Goal: Task Accomplishment & Management: Manage account settings

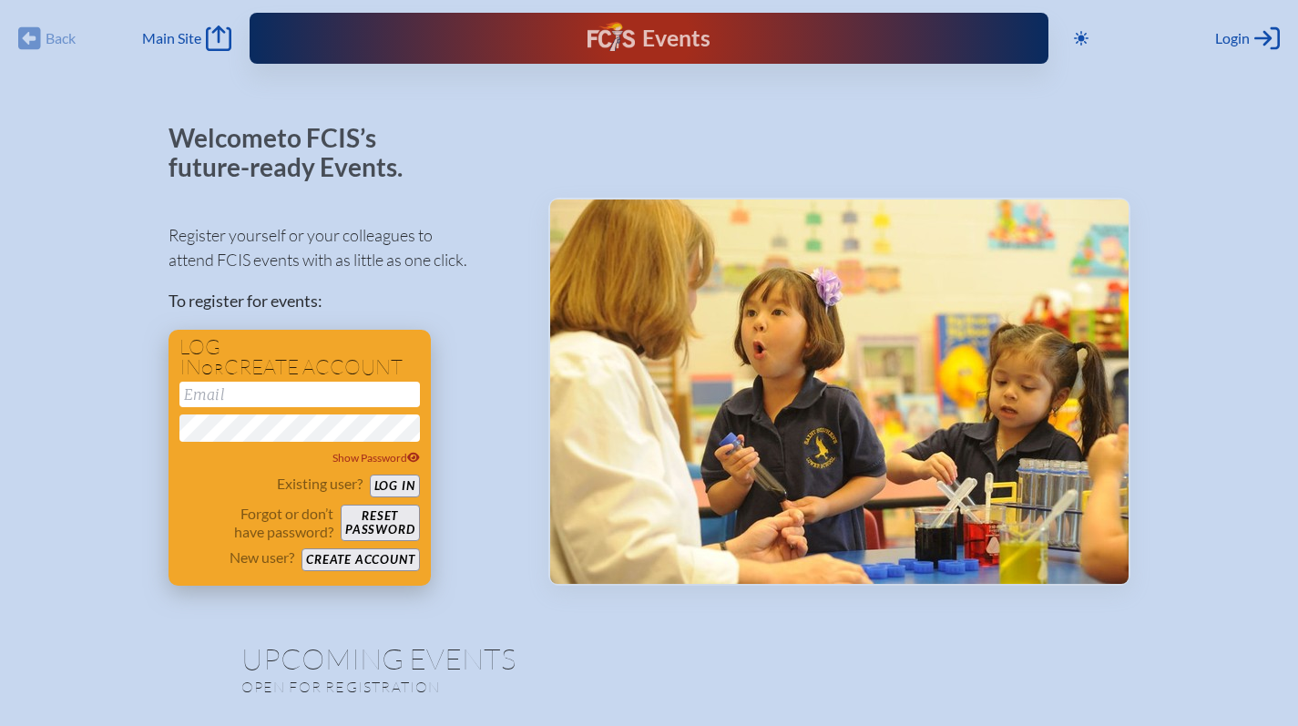
type input "[EMAIL_ADDRESS][DOMAIN_NAME]"
click at [406, 485] on button "Log in" at bounding box center [395, 485] width 50 height 23
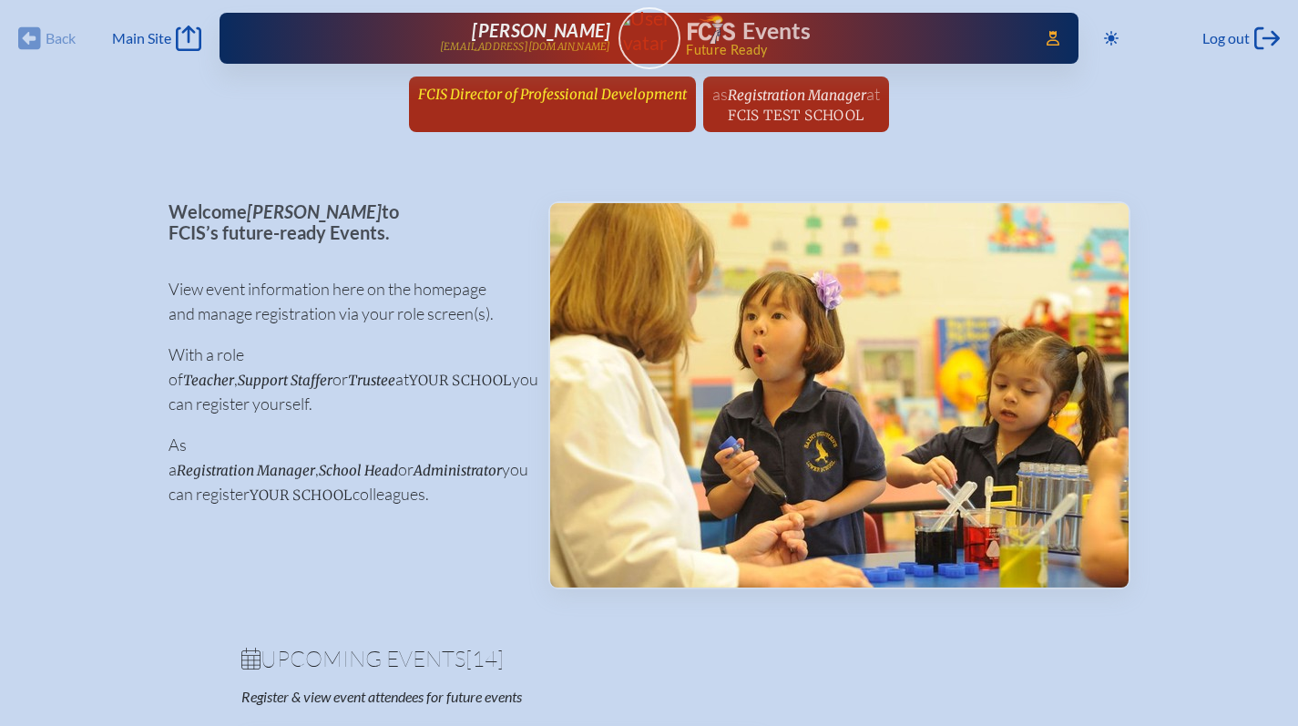
click at [460, 97] on span "FCIS Director of Professional Development" at bounding box center [552, 94] width 269 height 17
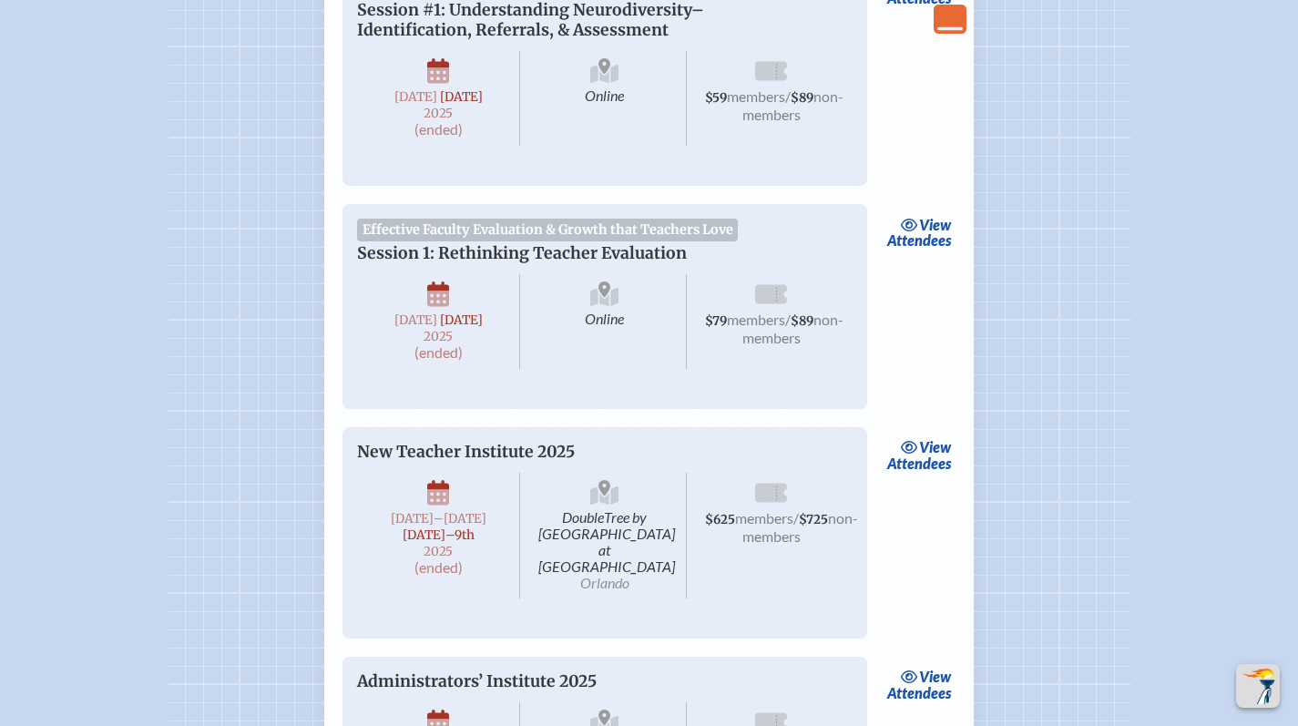
scroll to position [4168, 0]
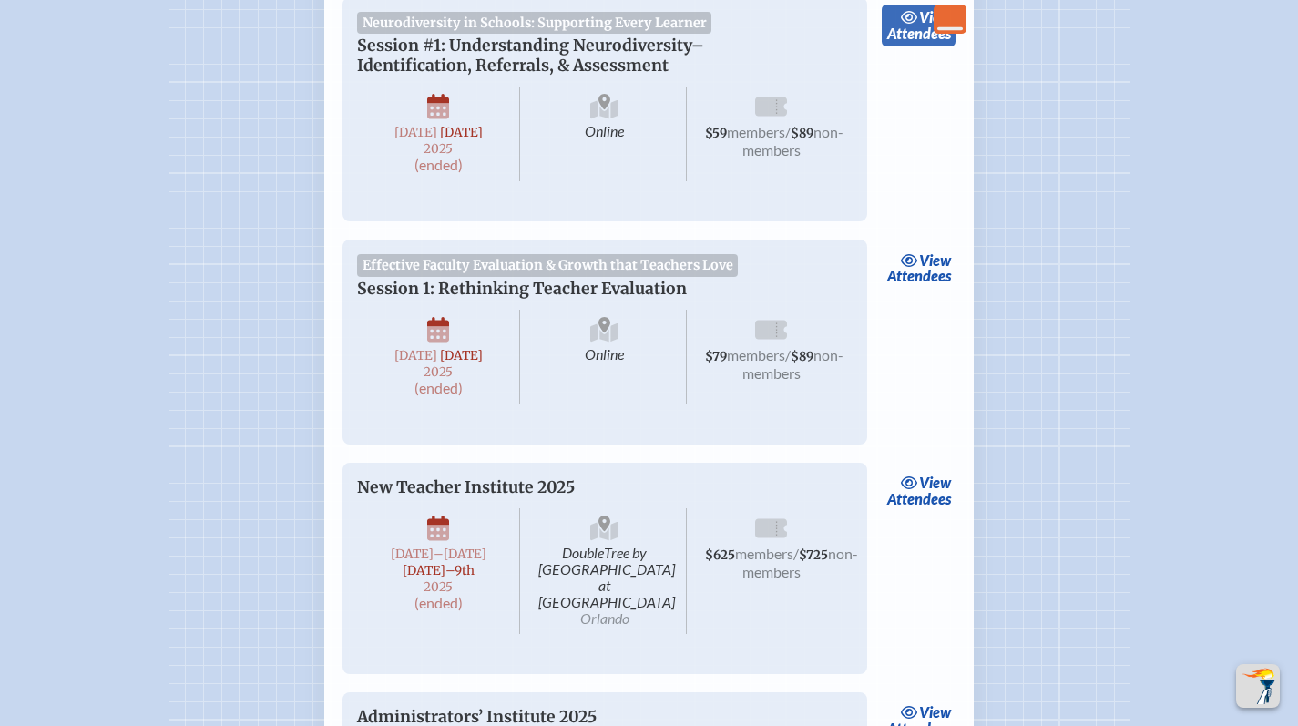
click at [936, 46] on link "view Attendees" at bounding box center [919, 26] width 74 height 42
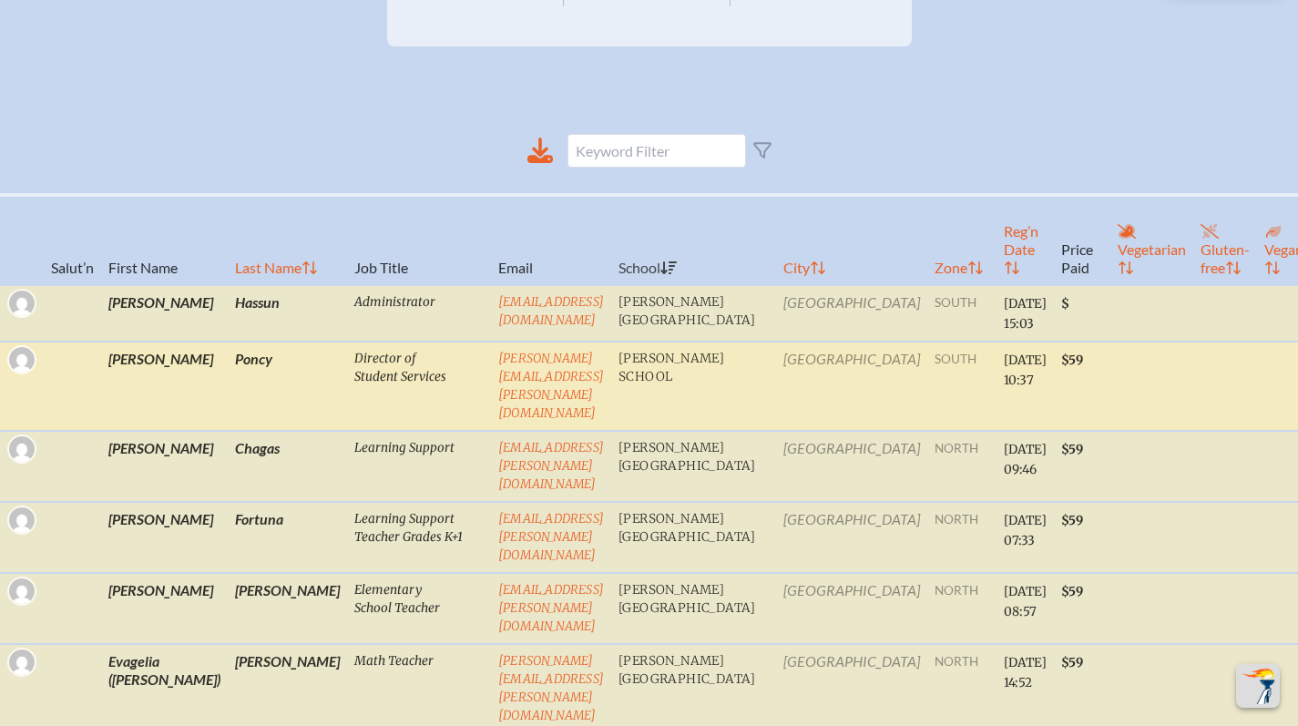
scroll to position [577, 0]
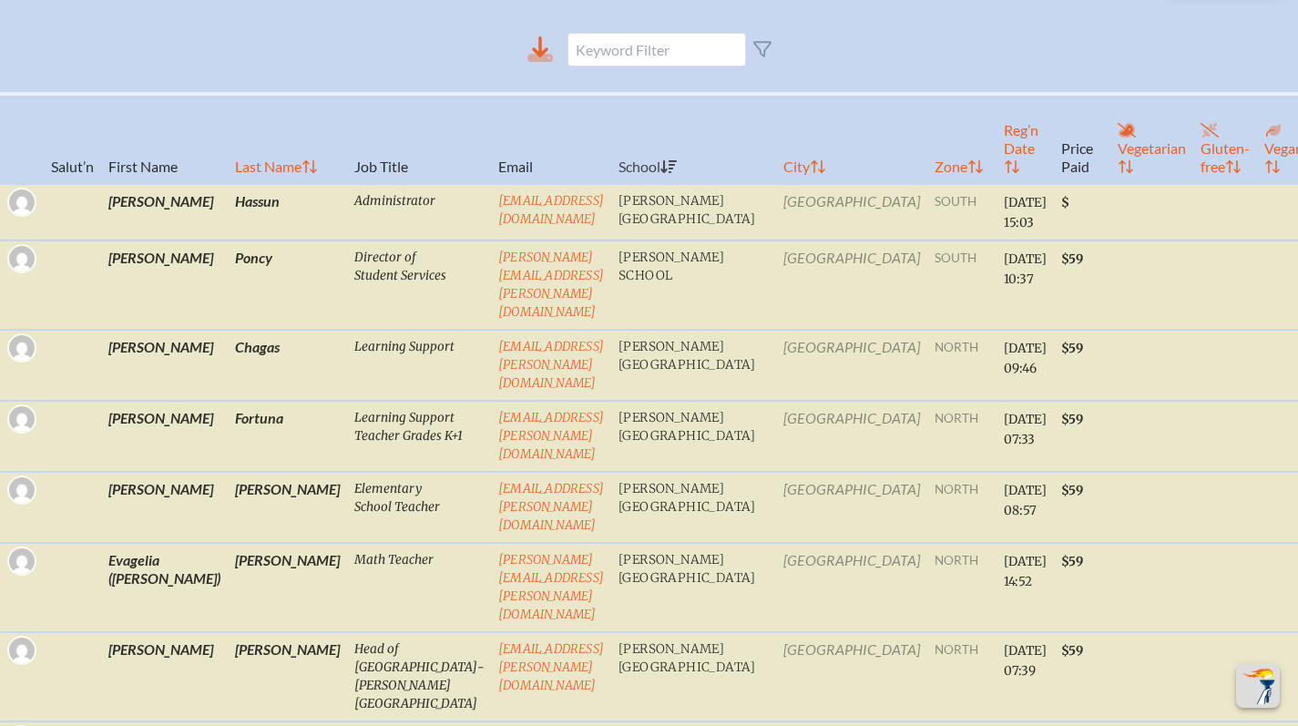
click at [546, 62] on icon at bounding box center [540, 58] width 26 height 8
click at [249, 180] on th "Last Name" at bounding box center [287, 139] width 119 height 90
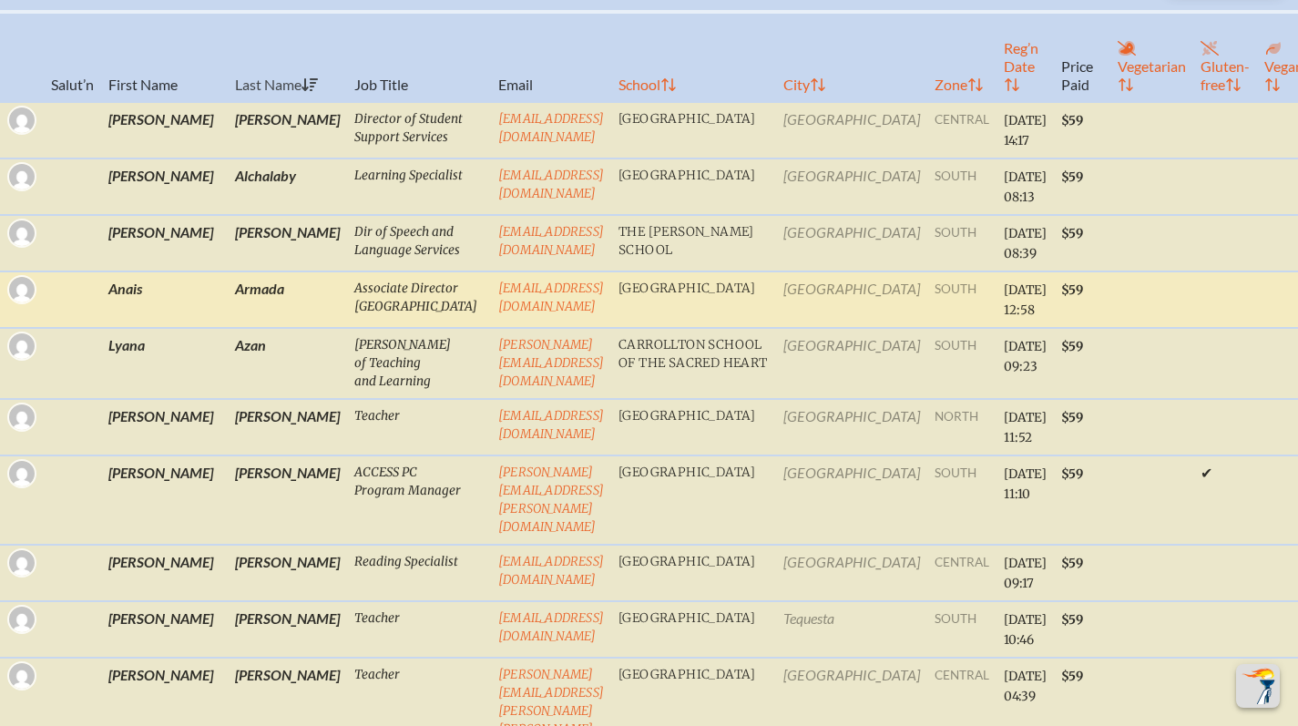
scroll to position [0, 0]
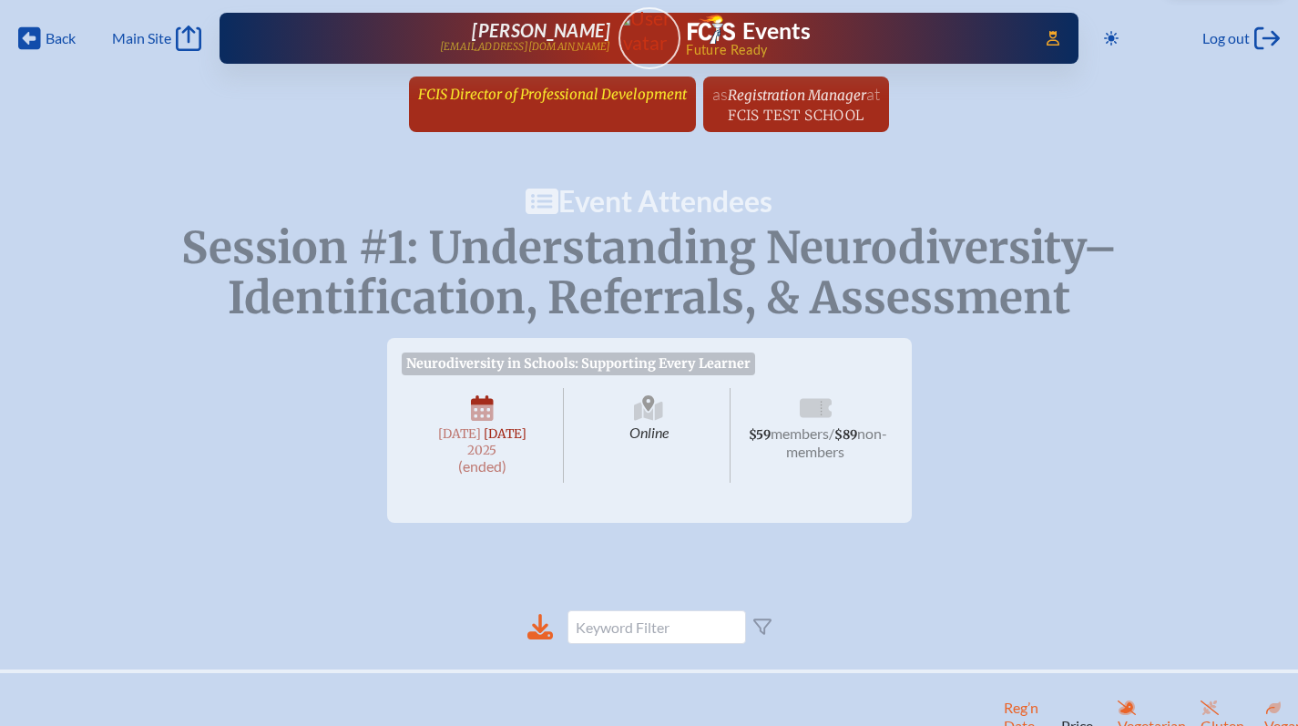
click at [505, 92] on span "FCIS Director of Professional Development" at bounding box center [552, 94] width 269 height 17
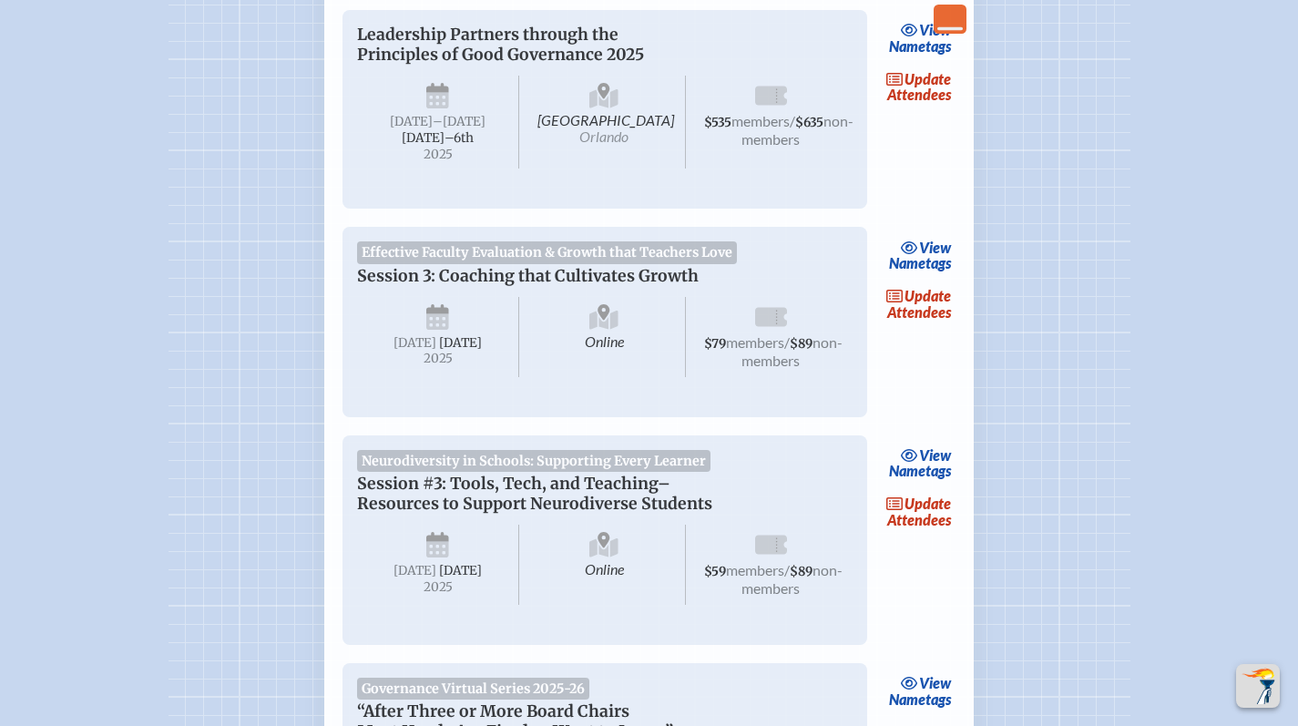
scroll to position [1528, 0]
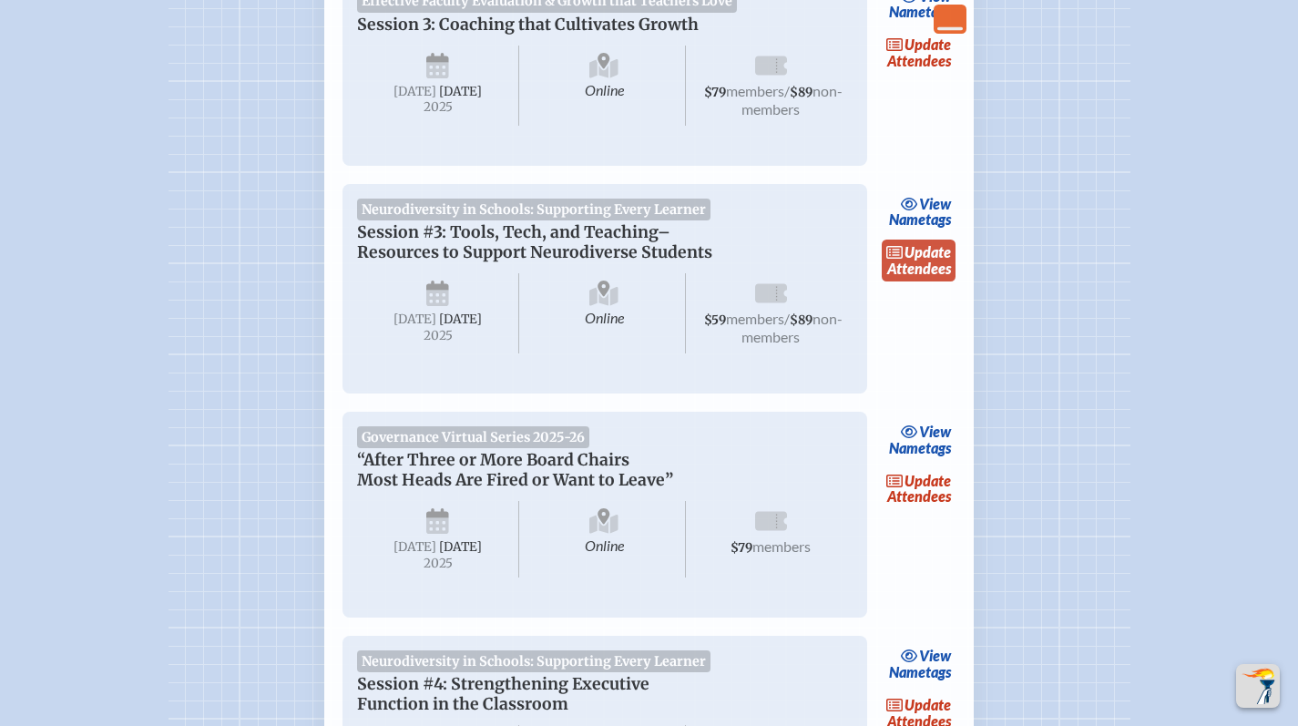
click at [920, 281] on link "update Attendees" at bounding box center [919, 261] width 75 height 42
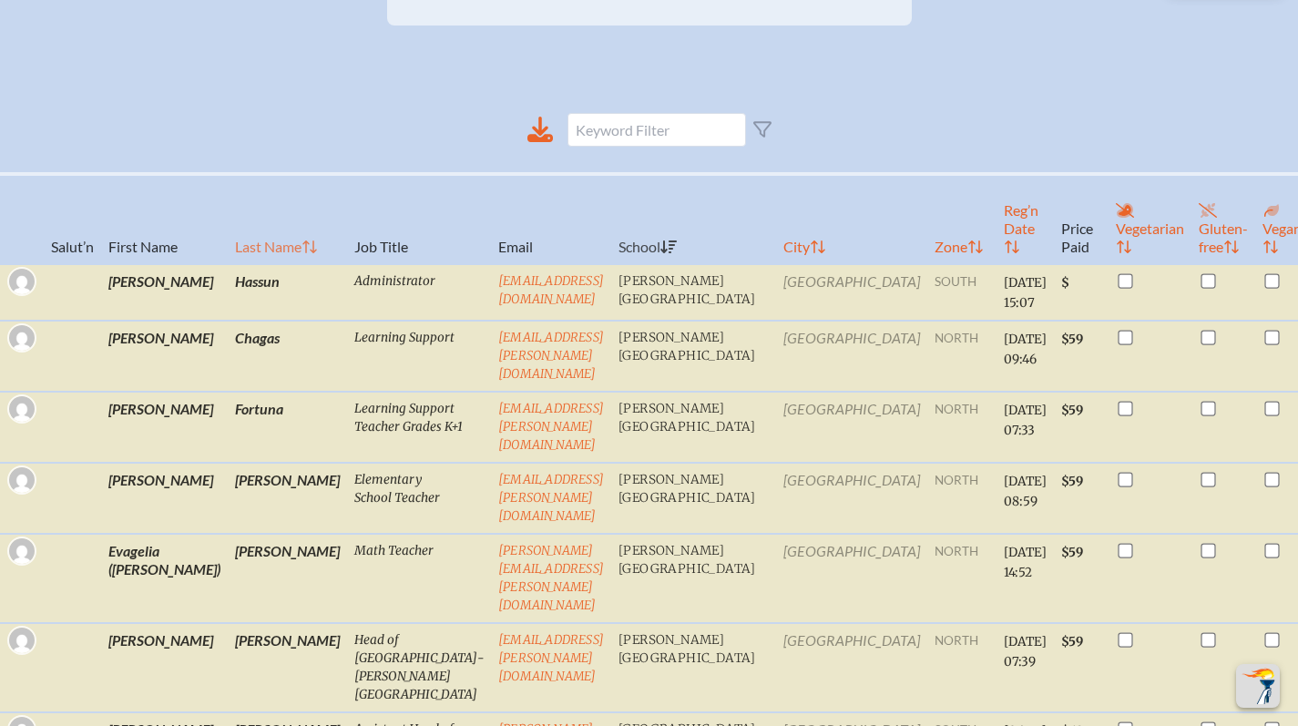
scroll to position [372, 0]
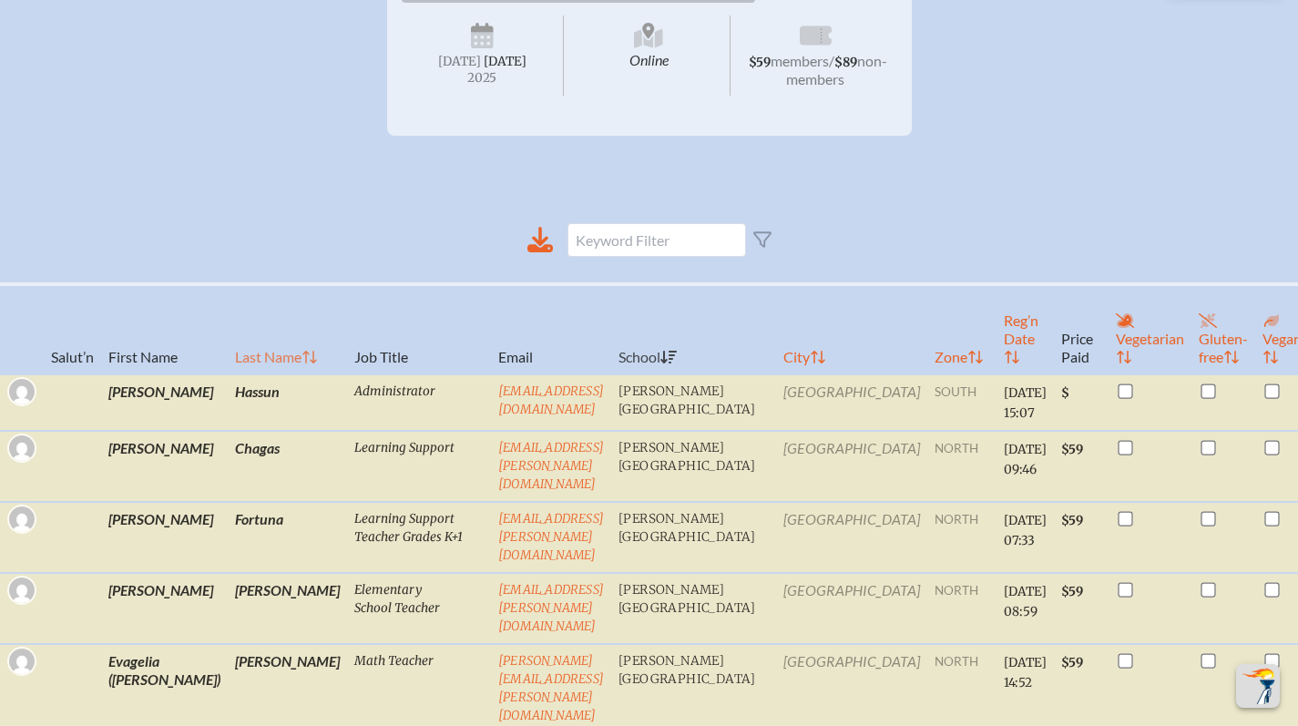
click at [228, 372] on th "Last Name" at bounding box center [287, 329] width 119 height 90
checkbox input "true"
checkbox input "false"
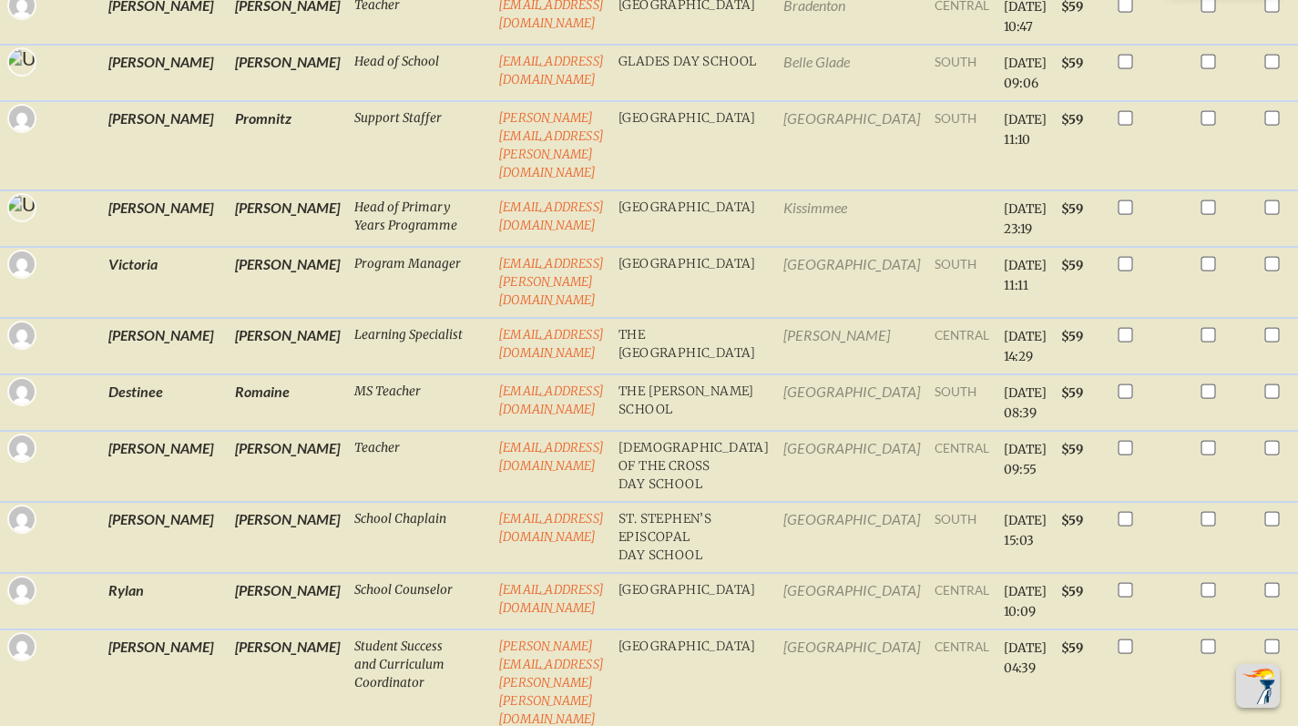
scroll to position [3942, 0]
